Goal: Transaction & Acquisition: Purchase product/service

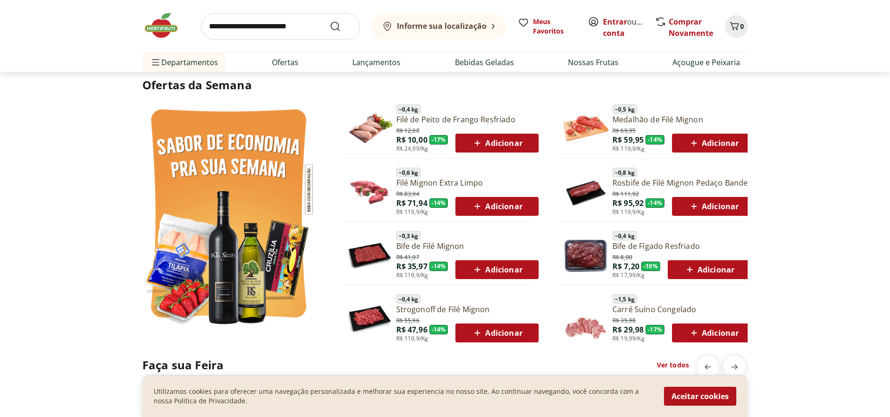
scroll to position [189, 0]
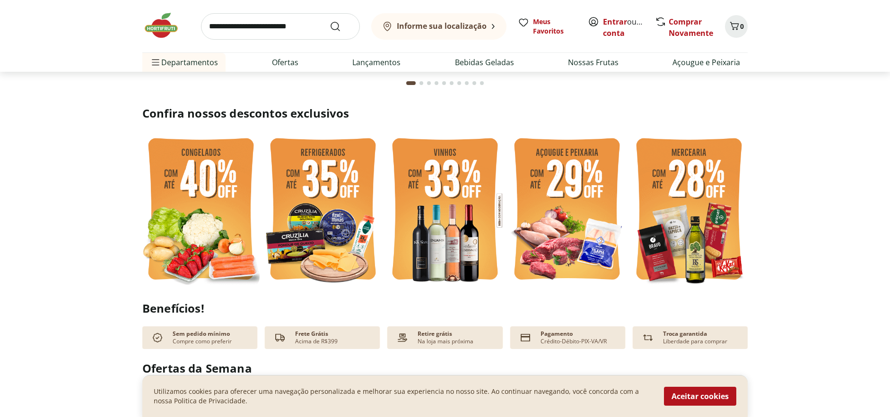
click at [480, 263] on img at bounding box center [444, 210] width 117 height 156
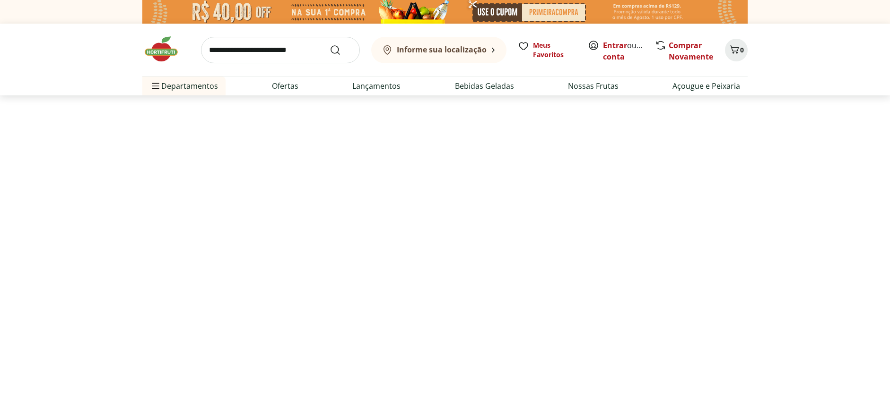
select select "**********"
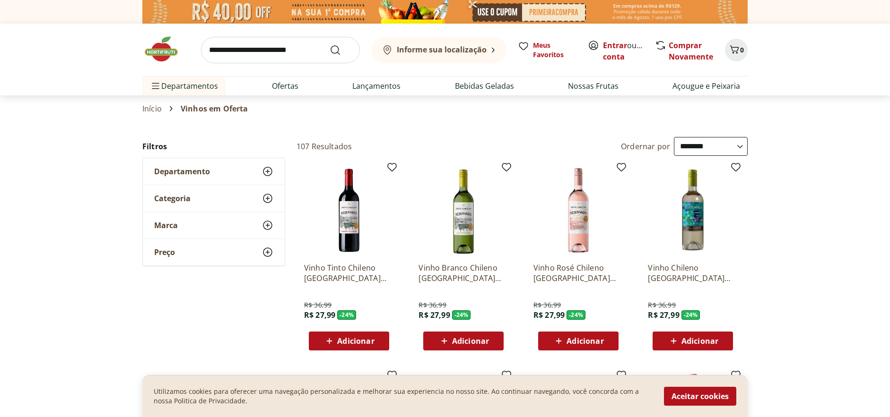
scroll to position [189, 0]
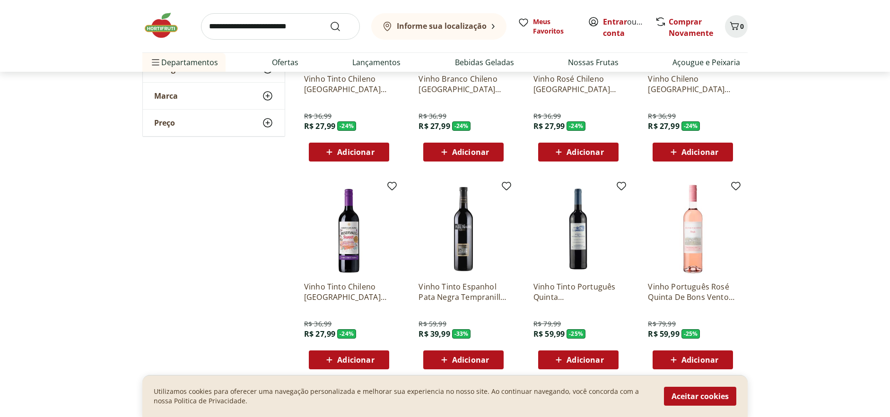
click at [653, 284] on p "Vinho Português Rosé Quinta De Bons Ventos 750ml" at bounding box center [693, 292] width 90 height 21
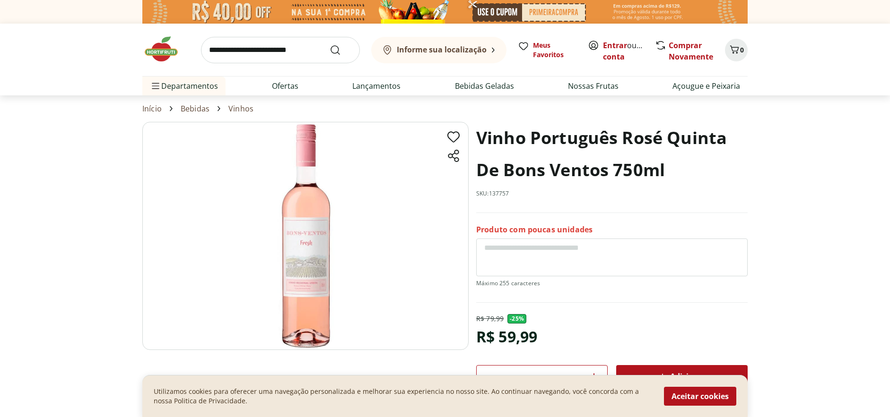
scroll to position [47, 0]
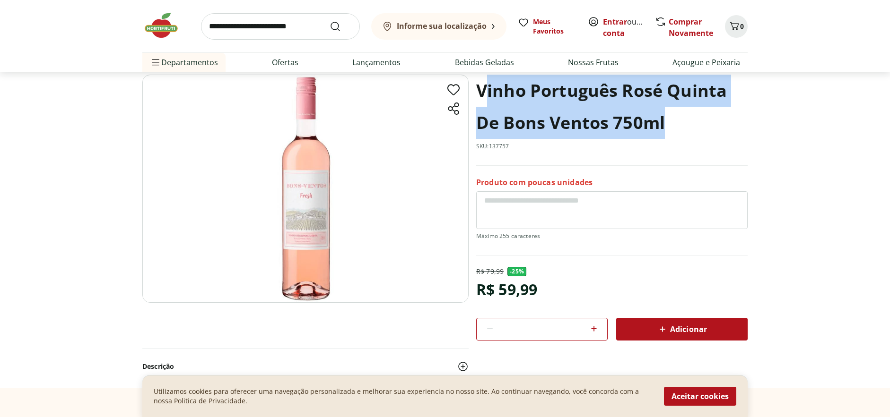
drag, startPoint x: 492, startPoint y: 86, endPoint x: 665, endPoint y: 132, distance: 179.0
click at [665, 132] on h1 "Vinho Português Rosé Quinta De Bons Ventos 750ml" at bounding box center [611, 107] width 271 height 64
drag, startPoint x: 474, startPoint y: 87, endPoint x: 670, endPoint y: 137, distance: 201.8
click at [670, 137] on section "Vinho Português Rosé Quinta De Bons Ventos 750ml SKU: 137757 Produto com poucas…" at bounding box center [444, 231] width 605 height 313
copy h1 "Vinho Português Rosé Quinta De Bons Ventos 750ml"
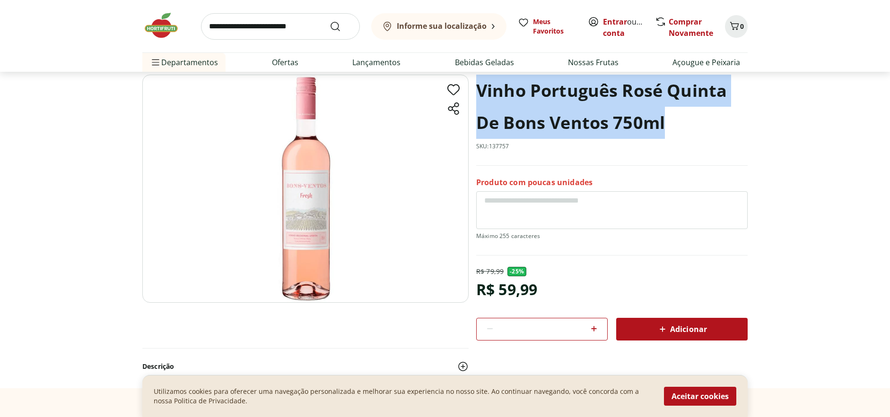
click at [717, 130] on h1 "Vinho Português Rosé Quinta De Bons Ventos 750ml" at bounding box center [611, 107] width 271 height 64
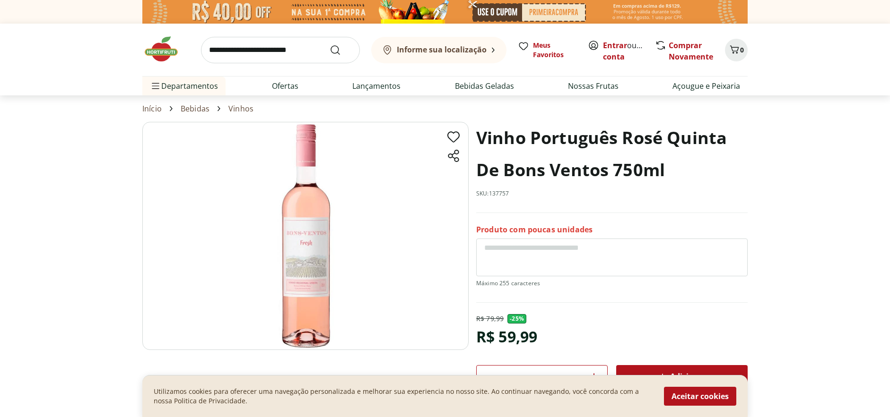
select select "**********"
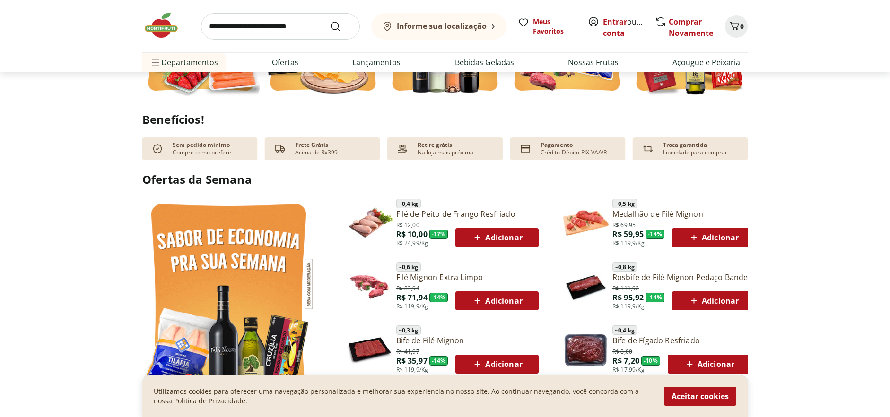
scroll to position [189, 0]
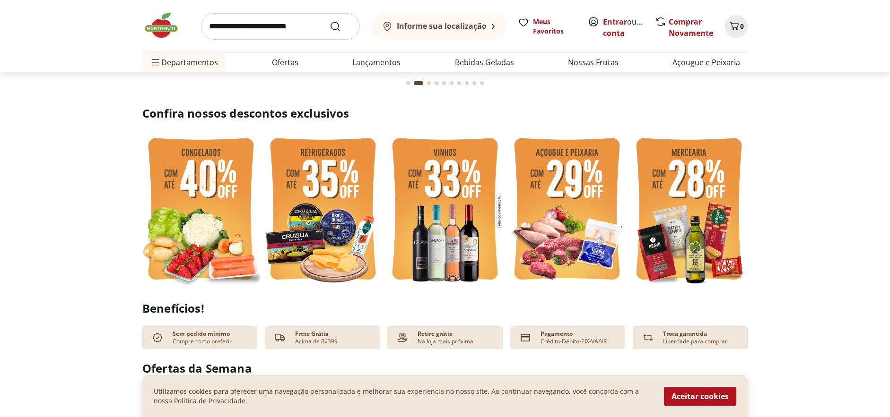
click at [191, 190] on img at bounding box center [200, 210] width 117 height 156
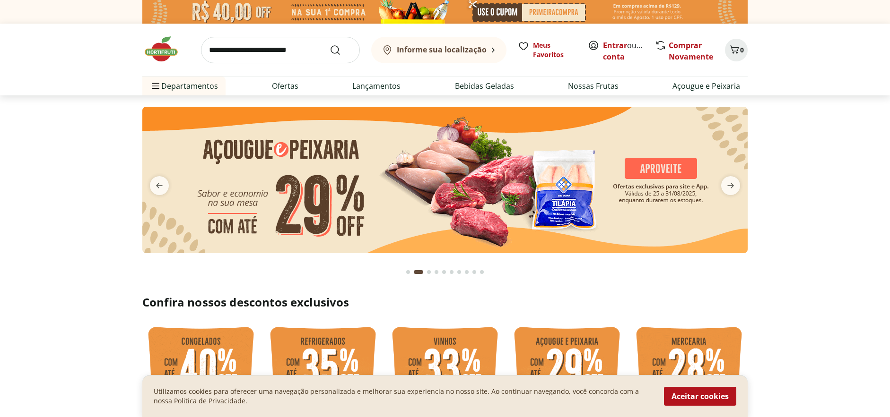
select select "**********"
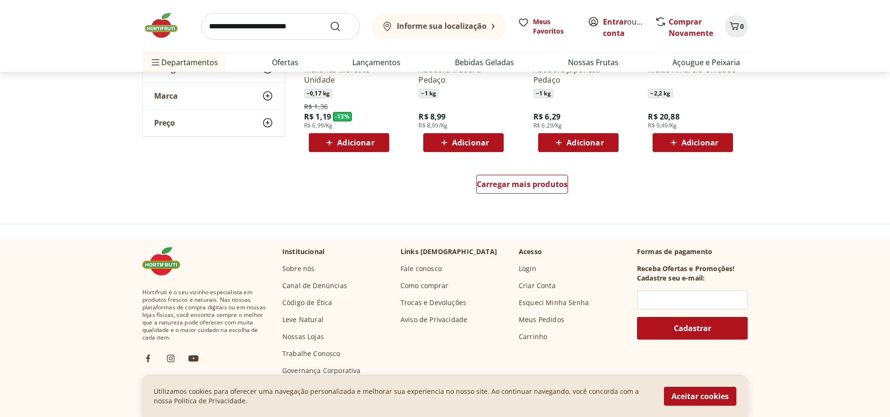
scroll to position [473, 0]
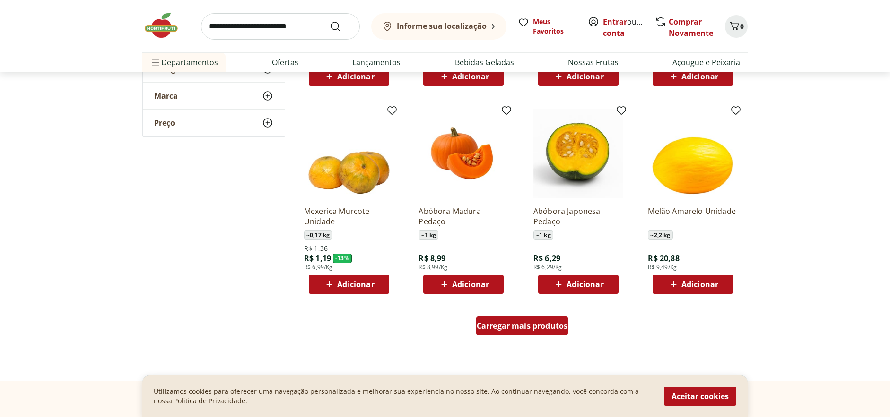
click at [511, 322] on span "Carregar mais produtos" at bounding box center [522, 326] width 91 height 8
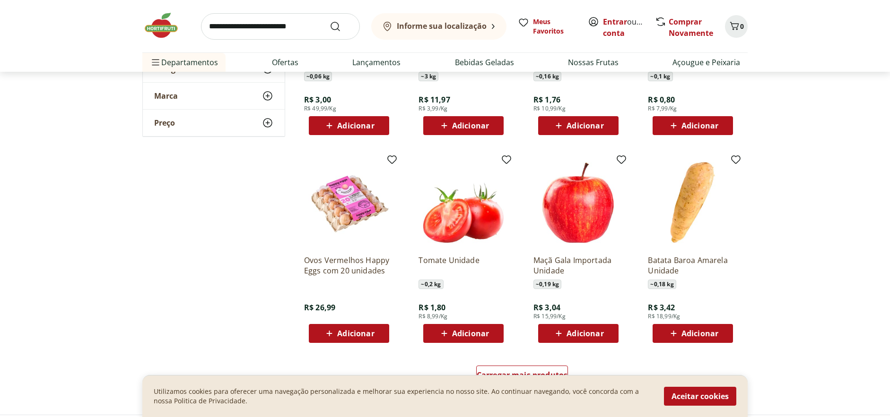
scroll to position [1087, 0]
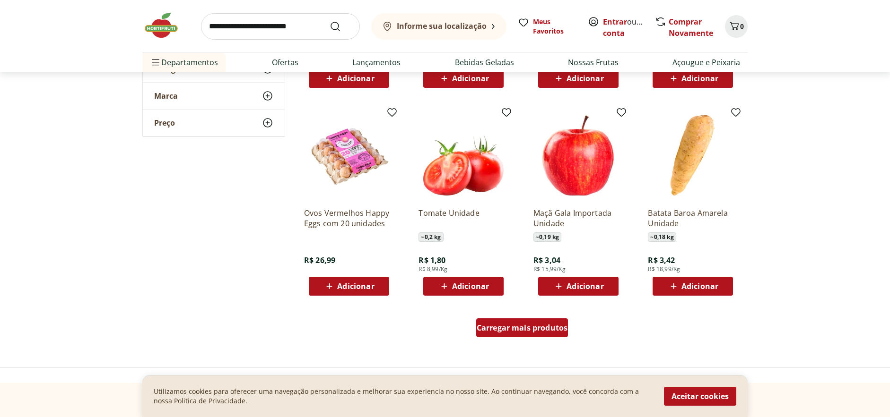
click at [547, 332] on span "Carregar mais produtos" at bounding box center [522, 328] width 91 height 8
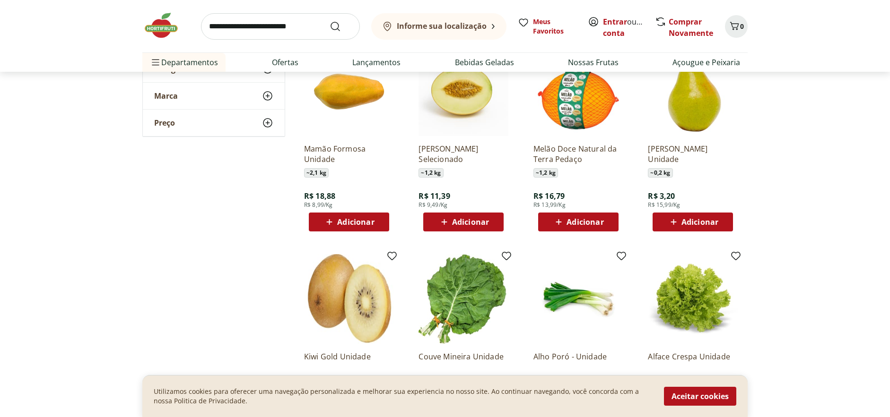
scroll to position [1749, 0]
